Goal: Task Accomplishment & Management: Use online tool/utility

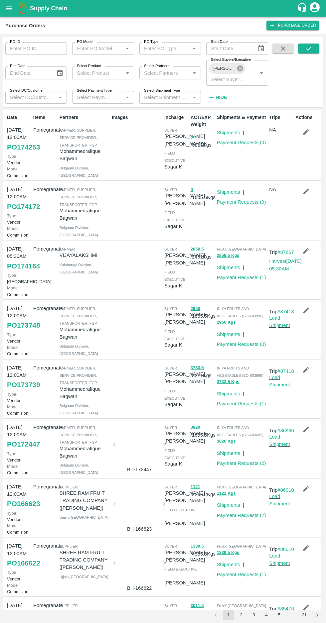
click at [238, 70] on icon at bounding box center [240, 68] width 6 height 6
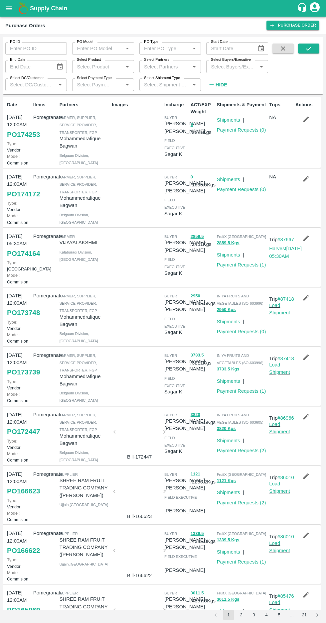
click at [225, 59] on label "Select Buyers/Executive" at bounding box center [231, 59] width 40 height 5
click at [225, 62] on input "Select Buyers/Executive" at bounding box center [231, 66] width 47 height 9
type input "harsh"
click at [215, 119] on input "checkbox" at bounding box center [220, 114] width 13 height 13
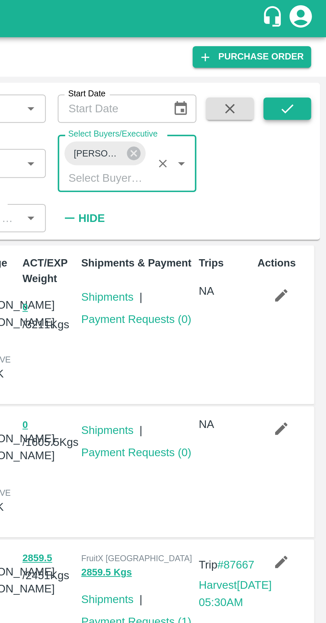
click at [307, 51] on icon "submit" at bounding box center [308, 48] width 7 height 7
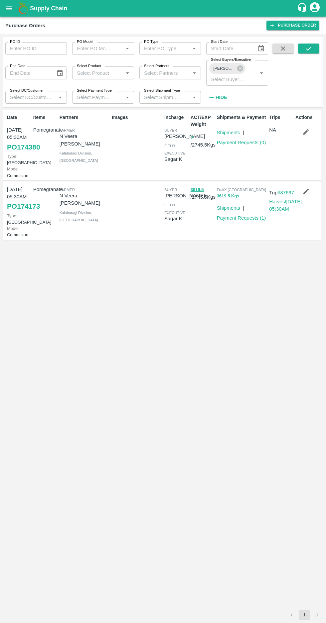
click at [15, 212] on link "PO 174173" at bounding box center [23, 206] width 33 height 12
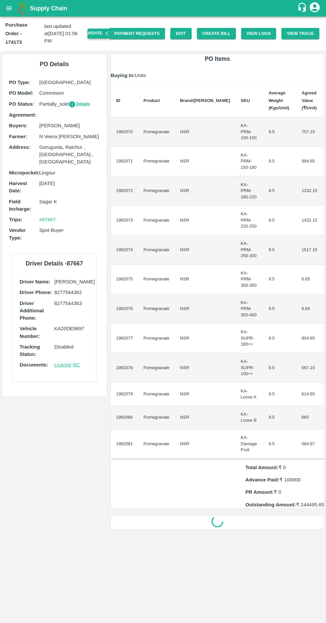
click at [109, 29] on button "Update" at bounding box center [97, 34] width 21 height 10
click at [232, 28] on button "Create Bill" at bounding box center [216, 34] width 39 height 12
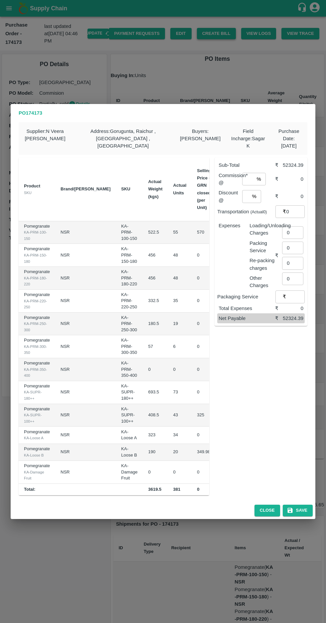
scroll to position [0, 69]
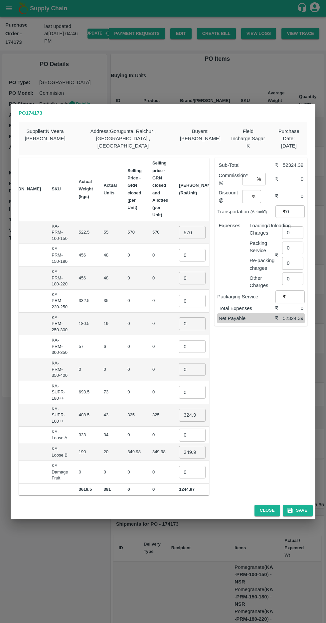
click at [179, 230] on input "570" at bounding box center [192, 232] width 27 height 13
type input "5"
type input "600"
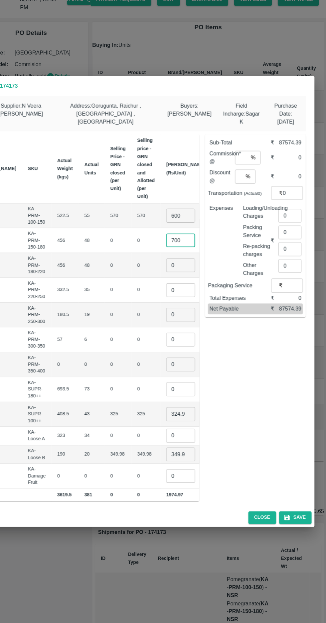
scroll to position [0, 0]
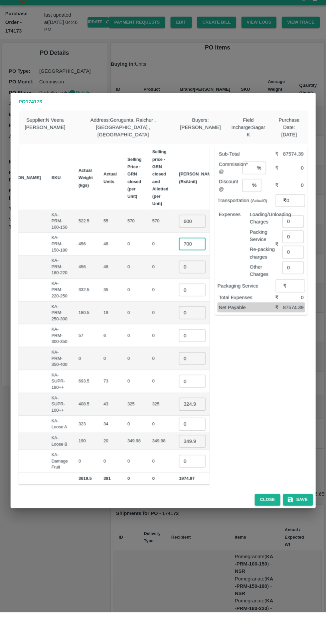
type input "700"
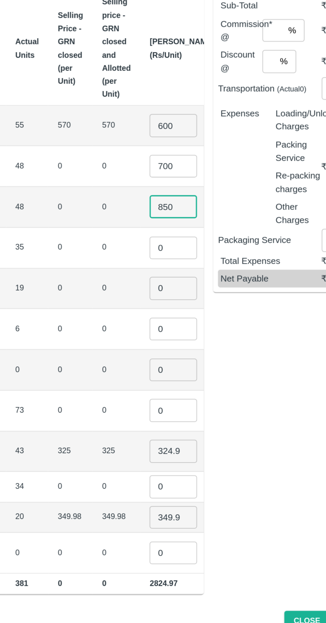
type input "850"
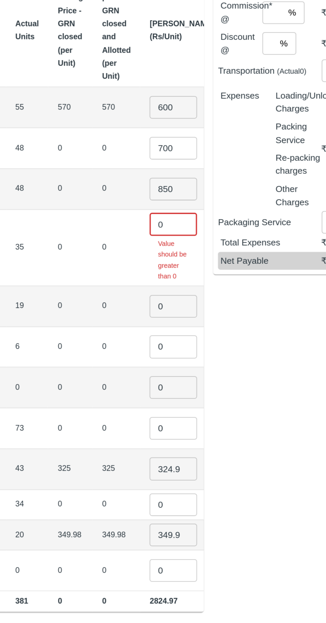
click at [179, 282] on input "0" at bounding box center [192, 288] width 27 height 13
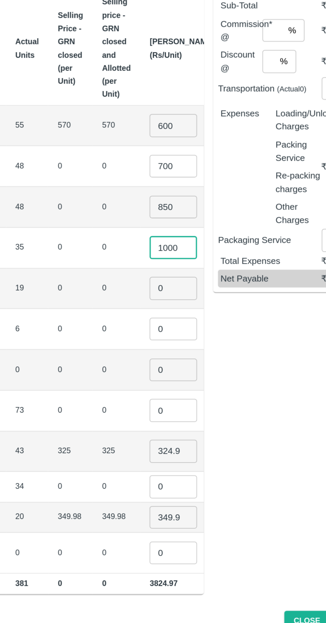
type input "1000"
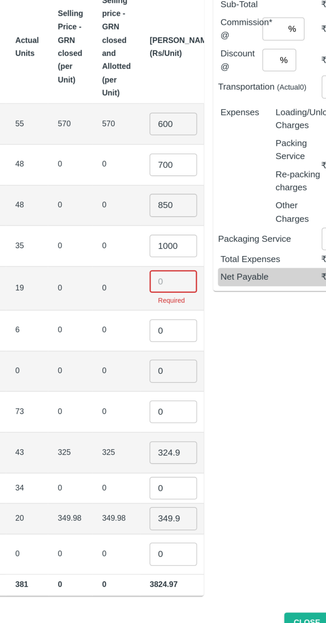
click at [179, 318] on input "number" at bounding box center [192, 320] width 27 height 13
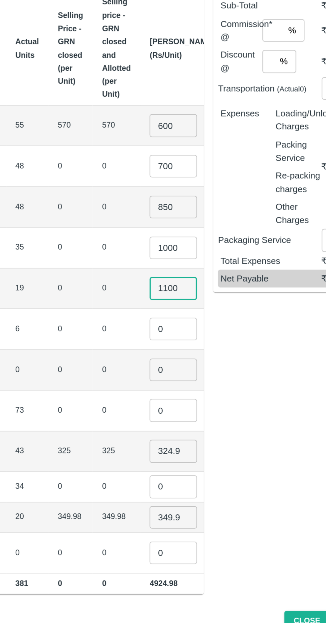
type input "1100"
type input "1300"
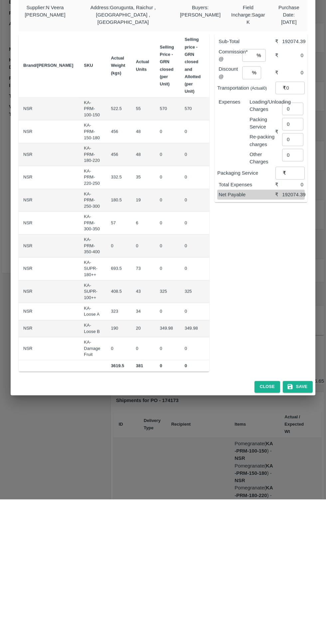
type input "1"
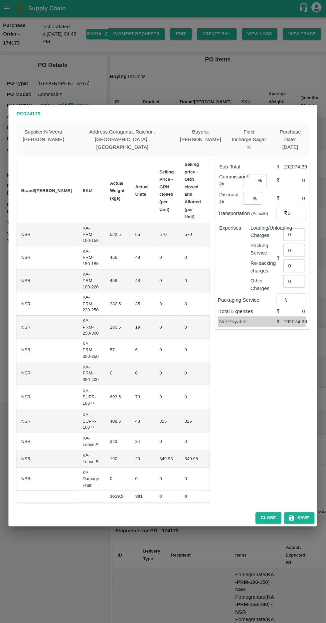
click at [211, 387] on input "number" at bounding box center [224, 388] width 27 height 13
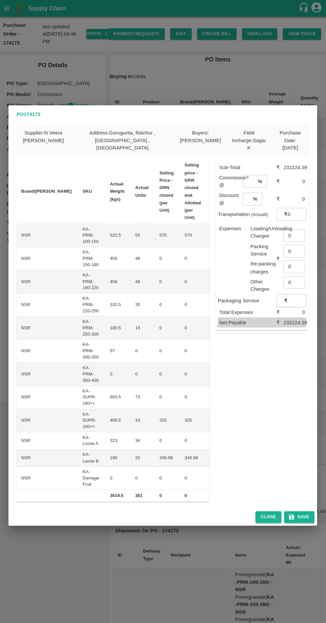
type input "550"
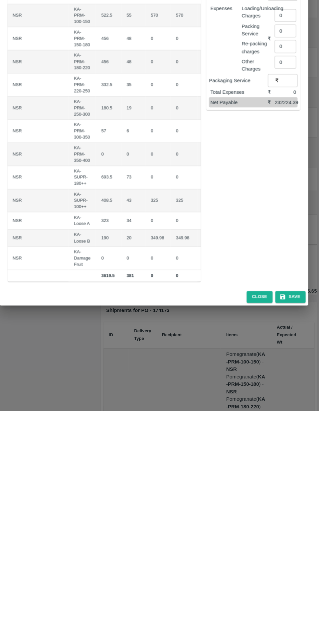
scroll to position [0, 4]
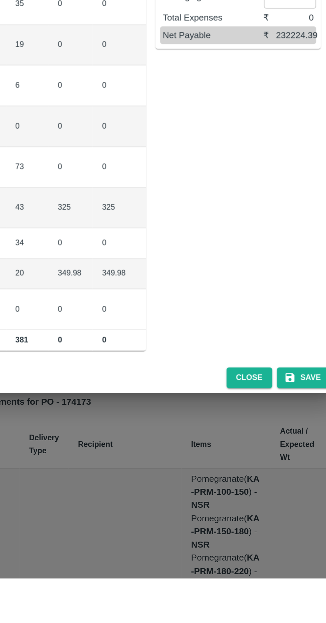
type input "3"
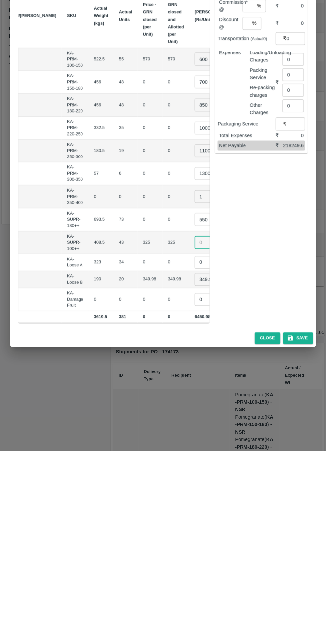
scroll to position [0, 67]
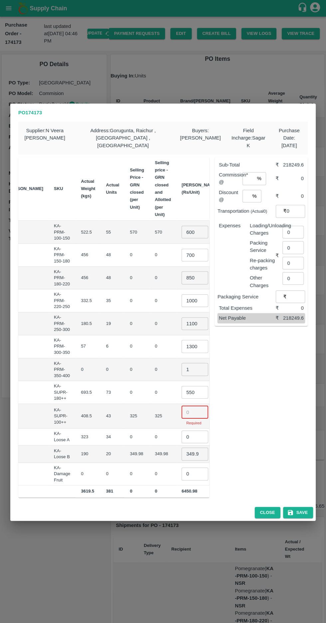
click at [181, 410] on input "number" at bounding box center [194, 411] width 27 height 13
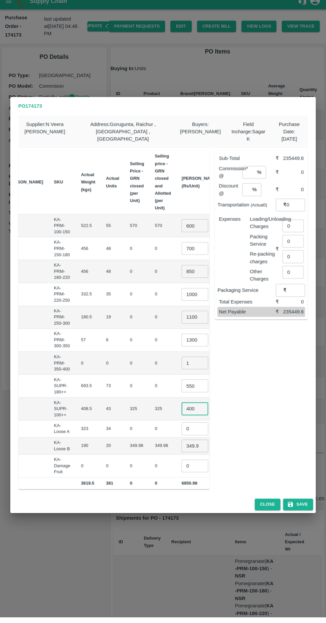
type input "400"
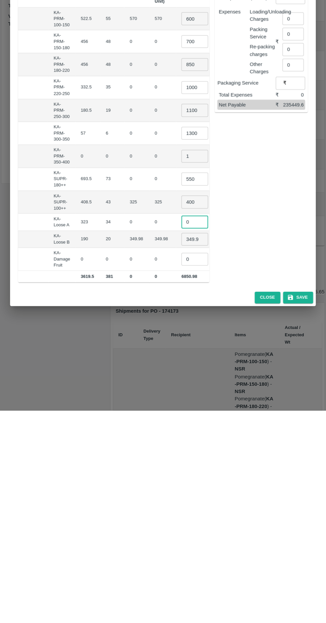
scroll to position [0, 0]
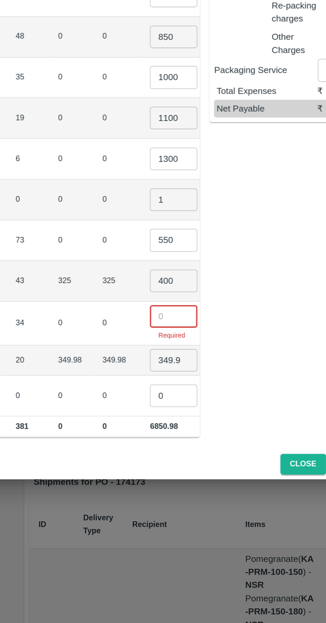
click at [181, 428] on input "number" at bounding box center [194, 431] width 27 height 13
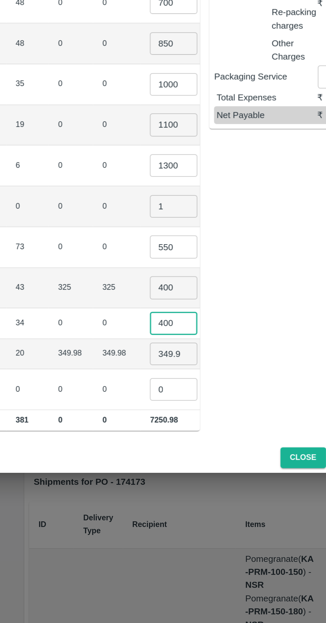
scroll to position [0, 66]
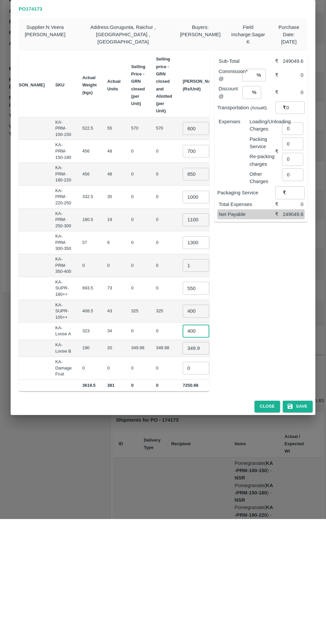
type input "400"
click at [182, 451] on input "349.98" at bounding box center [195, 452] width 27 height 13
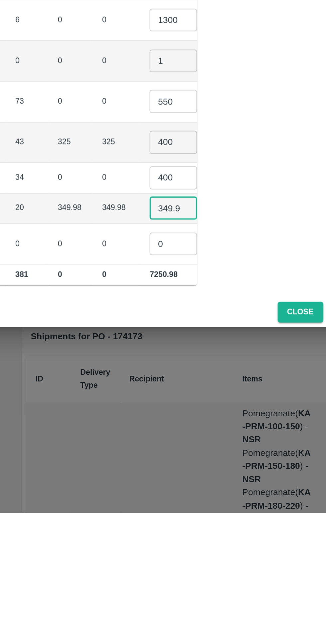
scroll to position [0, 1]
type input "3"
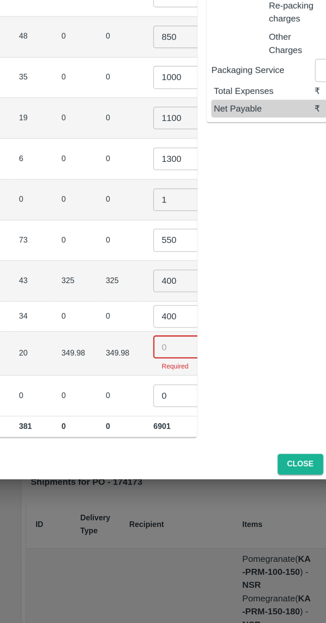
click at [184, 447] on input "number" at bounding box center [197, 448] width 27 height 13
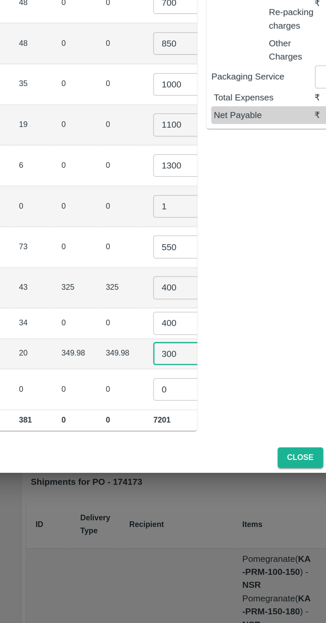
type input "300"
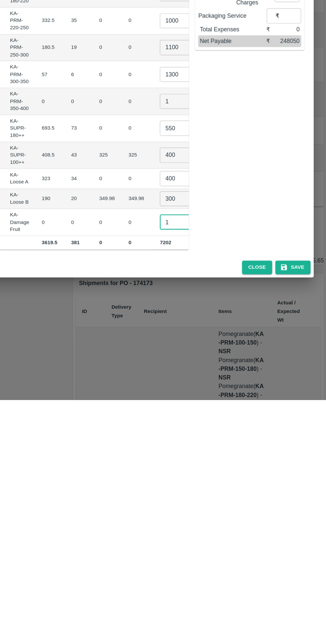
scroll to position [0, 0]
type input "1"
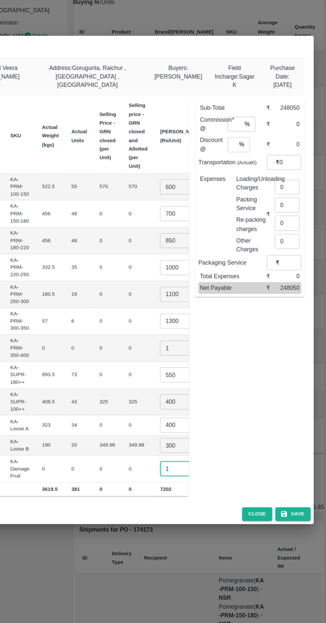
click at [250, 178] on input "number" at bounding box center [248, 179] width 12 height 13
type input "8"
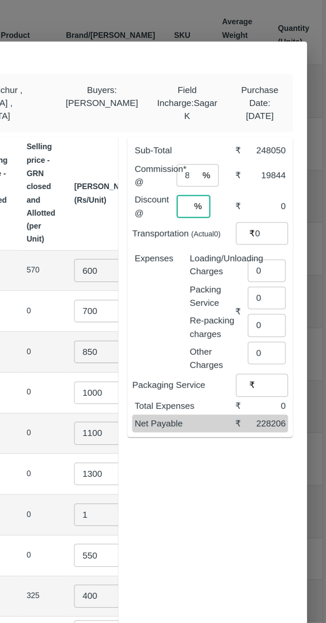
type input "0"
click at [290, 230] on input "0" at bounding box center [292, 232] width 21 height 13
click at [290, 227] on input "number" at bounding box center [294, 228] width 24 height 13
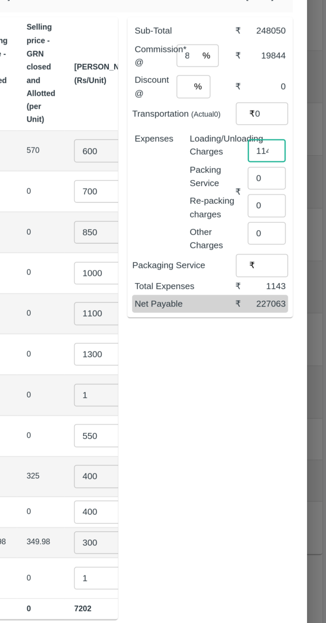
type input "1143"
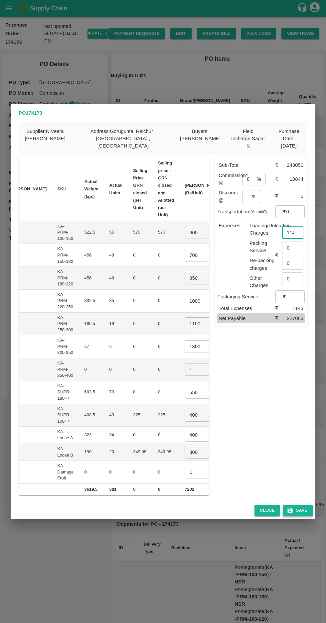
click at [302, 511] on button "Save" at bounding box center [298, 511] width 30 height 12
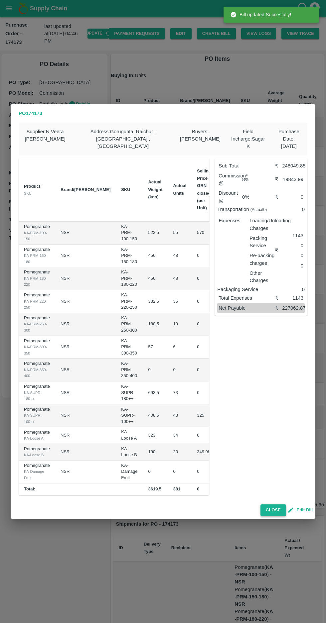
click at [271, 512] on button "Close" at bounding box center [273, 511] width 26 height 12
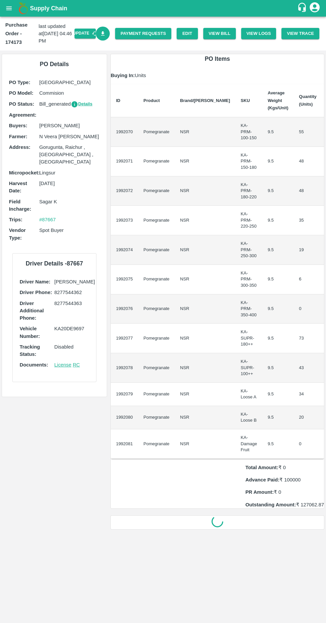
click at [106, 36] on icon "Download Bill" at bounding box center [103, 34] width 6 height 6
